Goal: Find specific page/section: Find specific page/section

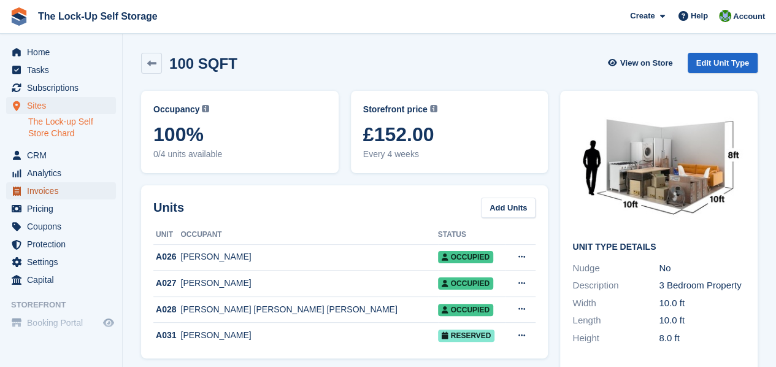
click at [36, 188] on span "Invoices" at bounding box center [64, 190] width 74 height 17
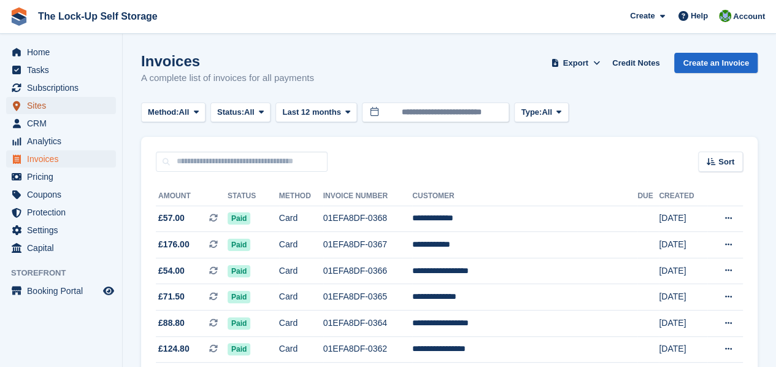
click at [67, 106] on span "Sites" at bounding box center [64, 105] width 74 height 17
